Goal: Transaction & Acquisition: Purchase product/service

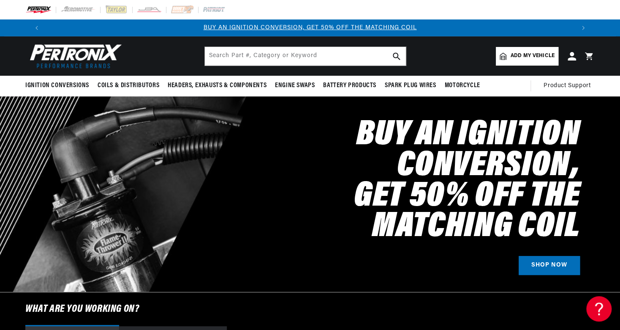
click at [526, 47] on link "Add my vehicle" at bounding box center [527, 56] width 63 height 19
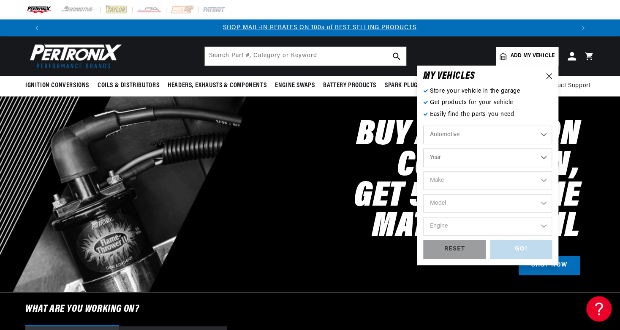
click at [423, 125] on select "Automotive Agricultural Industrial Marine Motorcycle" at bounding box center [487, 134] width 129 height 19
click option "Automotive" at bounding box center [0, 0] width 0 height 0
select select "1952"
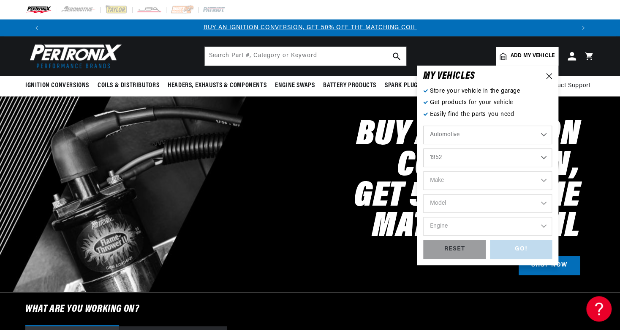
click option "1952" at bounding box center [0, 0] width 0 height 0
select select "1952"
click at [423, 171] on select "Make Aston [PERSON_NAME][GEOGRAPHIC_DATA] Buick Cadillac Chevrolet Chrysler Cit…" at bounding box center [487, 180] width 129 height 19
select select "Willys"
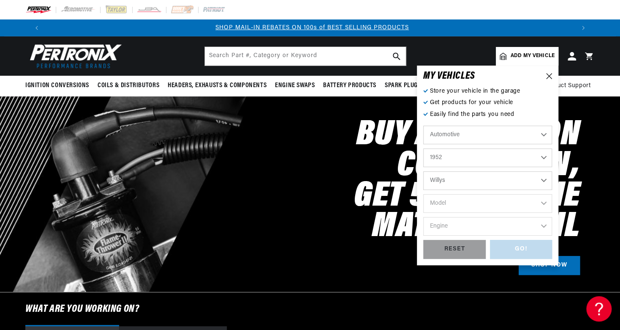
click option "Willys" at bounding box center [0, 0] width 0 height 0
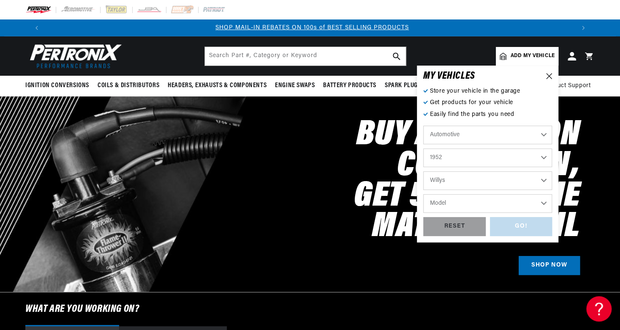
click at [423, 194] on select "Model Station [GEOGRAPHIC_DATA]" at bounding box center [487, 203] width 129 height 19
click option "Jeep" at bounding box center [0, 0] width 0 height 0
select select "Jeep"
click at [423, 194] on select "Model Willys" at bounding box center [487, 203] width 129 height 19
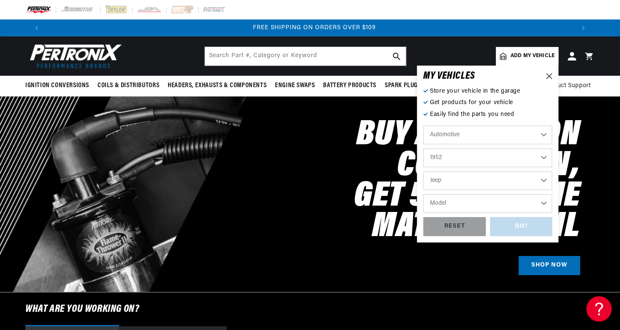
select select "Willys"
click option "Willys" at bounding box center [0, 0] width 0 height 0
select select "Willys"
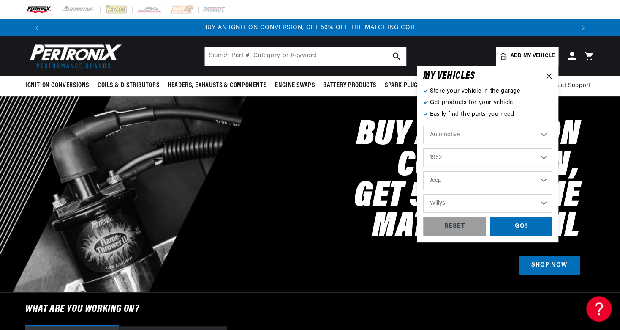
scroll to position [0, 0]
click at [515, 228] on div "GO!" at bounding box center [521, 226] width 63 height 19
select select "1952"
select select "Jeep"
select select "Willys"
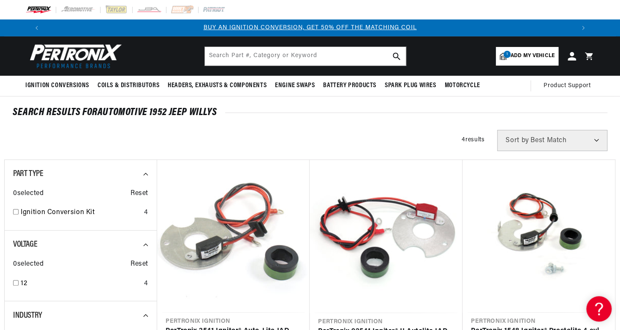
click at [527, 60] on span "Add my vehicle" at bounding box center [533, 56] width 44 height 8
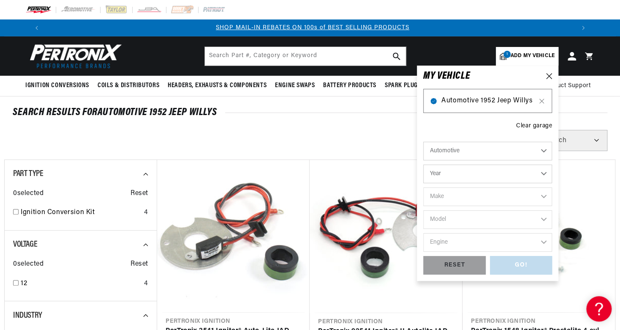
scroll to position [0, 528]
click at [502, 103] on span "Automotive 1952 Jeep Willys" at bounding box center [487, 100] width 93 height 11
click at [507, 55] on span "1" at bounding box center [507, 54] width 7 height 7
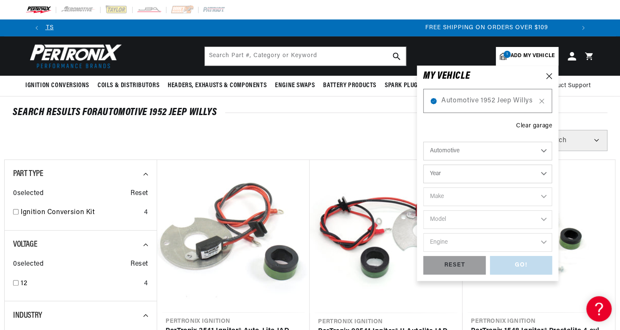
click at [611, 111] on div "SEARCH RESULTS FOR Automotive 1952 Jeep Willys" at bounding box center [310, 112] width 612 height 8
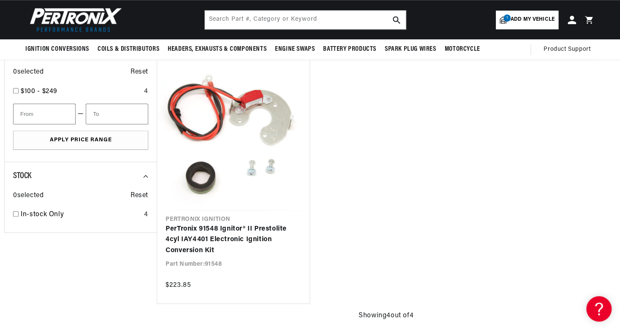
scroll to position [324, 0]
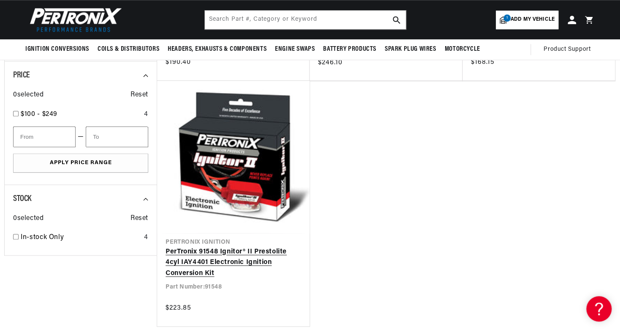
click at [217, 263] on link "PerTronix 91548 Ignitor® II Prestolite 4cyl IAY4401 Electronic Ignition Convers…" at bounding box center [234, 262] width 136 height 33
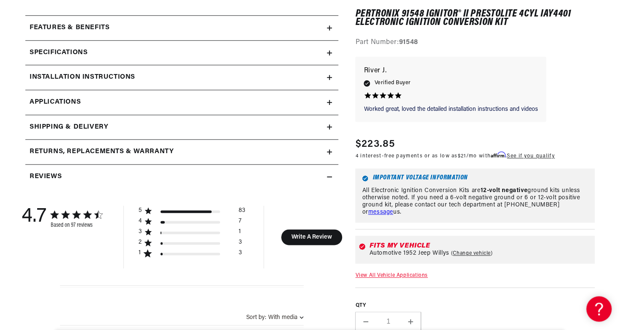
scroll to position [400, 0]
click at [56, 30] on h2 "Features & Benefits" at bounding box center [70, 27] width 80 height 11
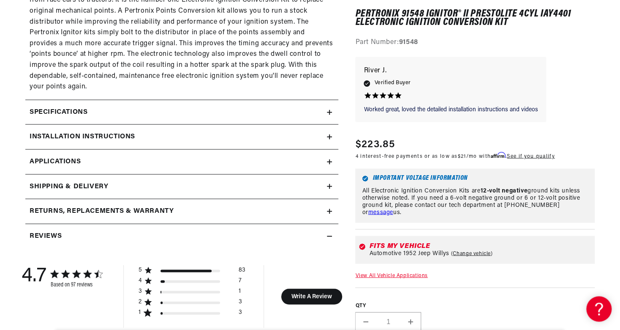
scroll to position [674, 0]
click at [41, 115] on h2 "Specifications" at bounding box center [59, 111] width 58 height 11
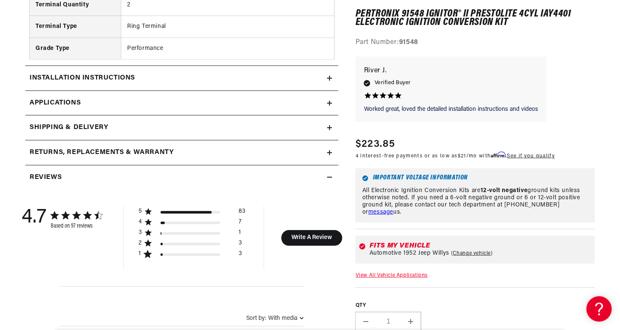
scroll to position [1067, 0]
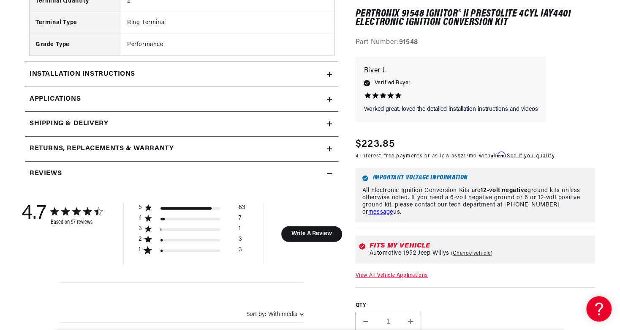
click at [51, 85] on summary "Installation instructions" at bounding box center [181, 74] width 313 height 25
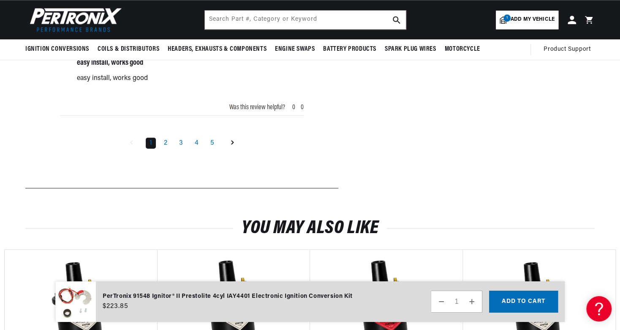
scroll to position [1999, 0]
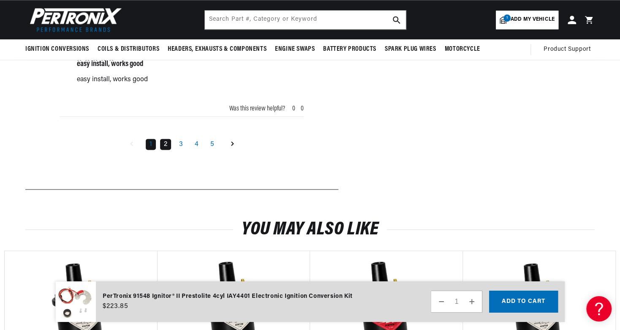
click at [163, 150] on link "2" at bounding box center [165, 144] width 11 height 11
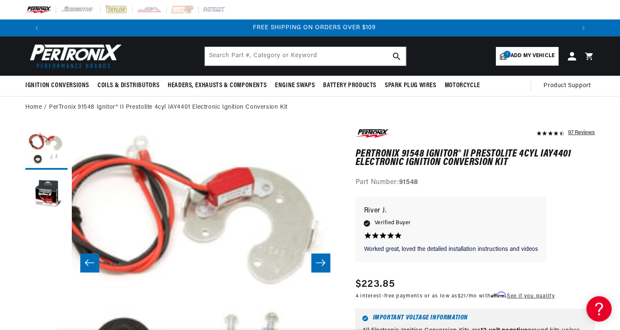
scroll to position [0, 1055]
click at [38, 184] on button "Load image 2 in gallery view" at bounding box center [46, 195] width 42 height 42
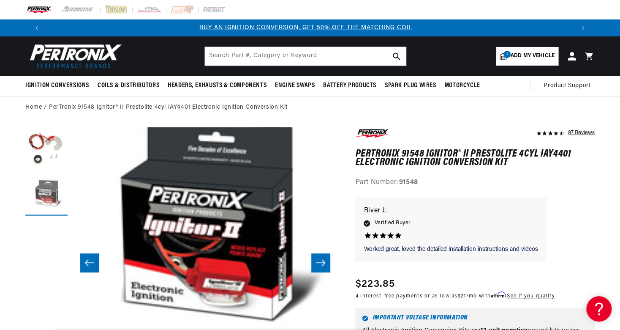
scroll to position [0, 0]
click at [49, 152] on button "Load image 1 in gallery view" at bounding box center [46, 148] width 42 height 42
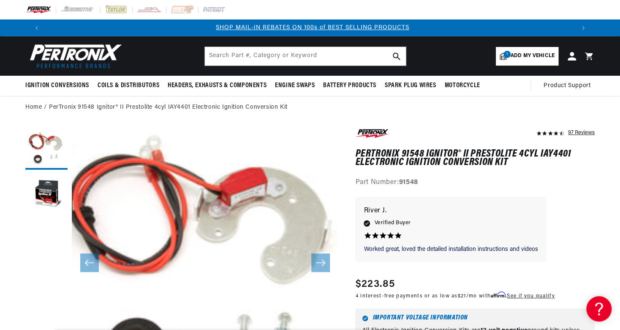
scroll to position [0, 528]
